Goal: Navigation & Orientation: Find specific page/section

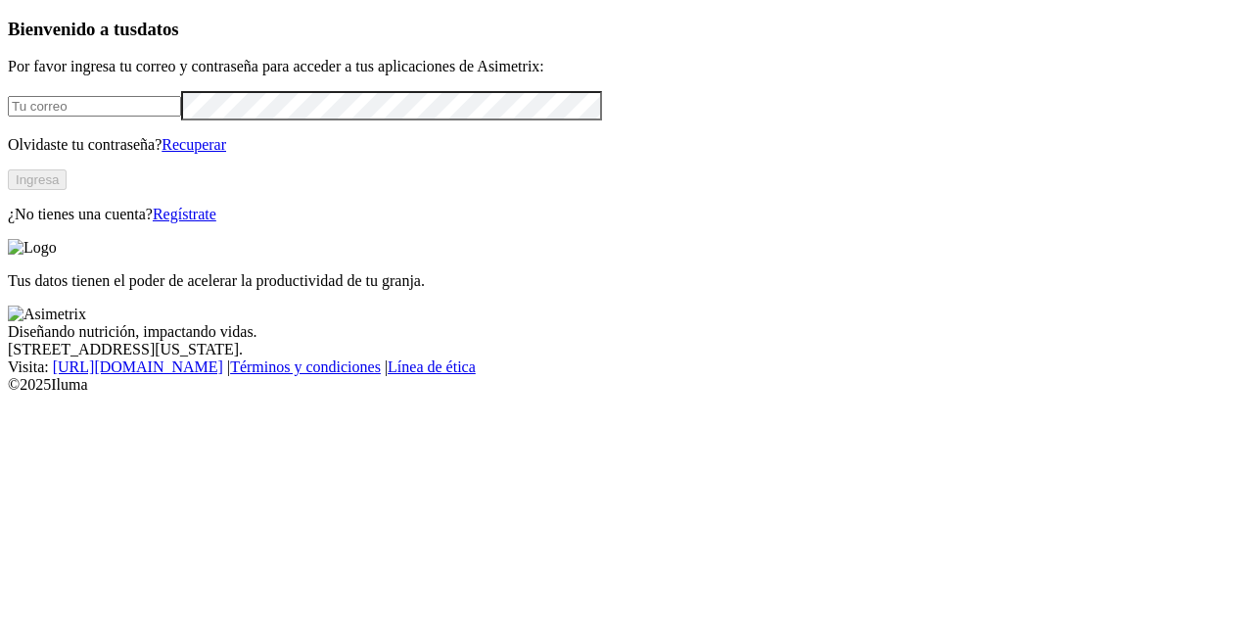
type input "[EMAIL_ADDRESS][DOMAIN_NAME]"
click at [67, 190] on button "Ingresa" at bounding box center [37, 179] width 59 height 21
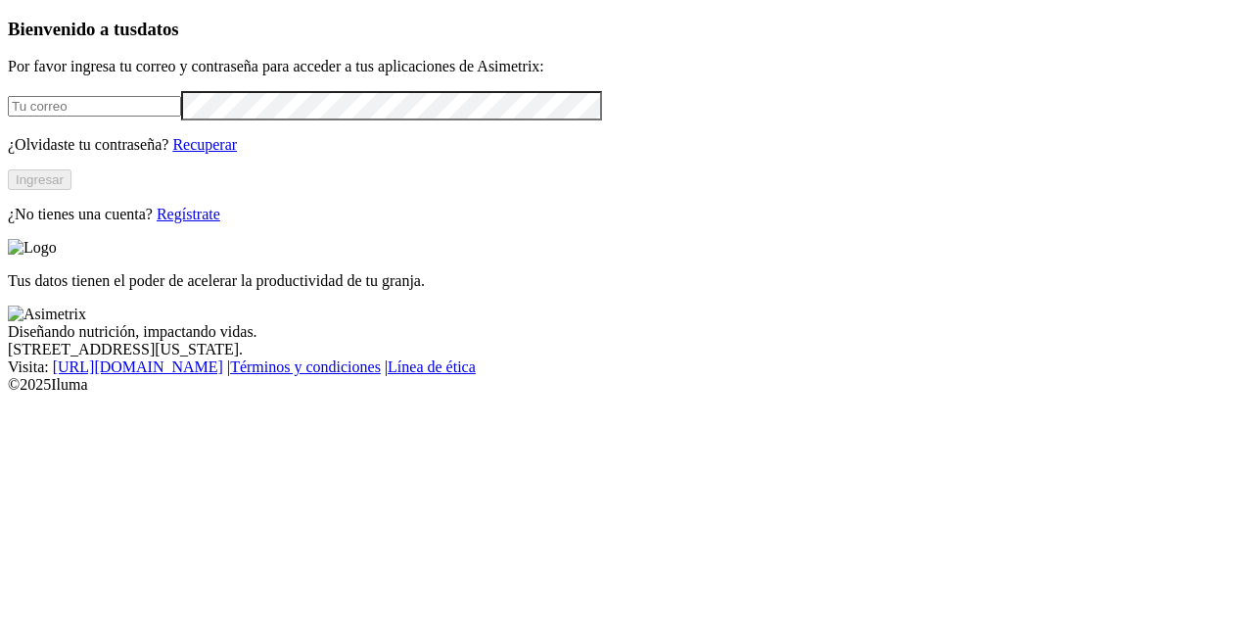
type input "[EMAIL_ADDRESS][DOMAIN_NAME]"
click at [71, 190] on button "Ingresar" at bounding box center [40, 179] width 64 height 21
